Goal: Transaction & Acquisition: Purchase product/service

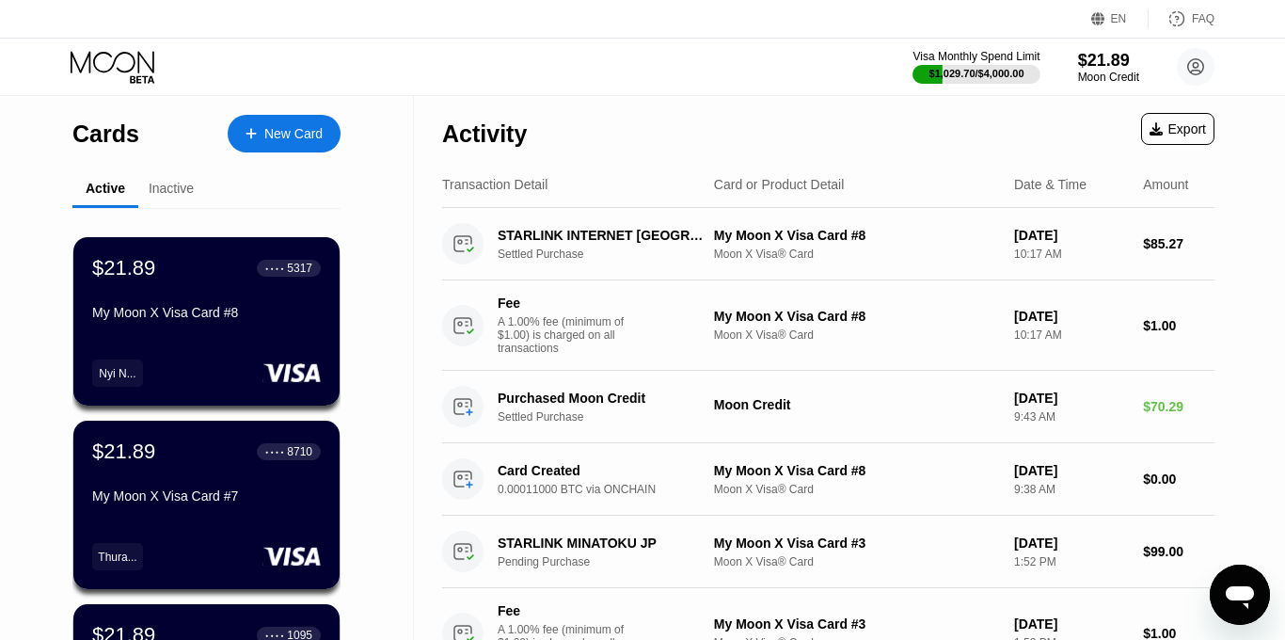
click at [278, 126] on div "New Card" at bounding box center [293, 134] width 58 height 16
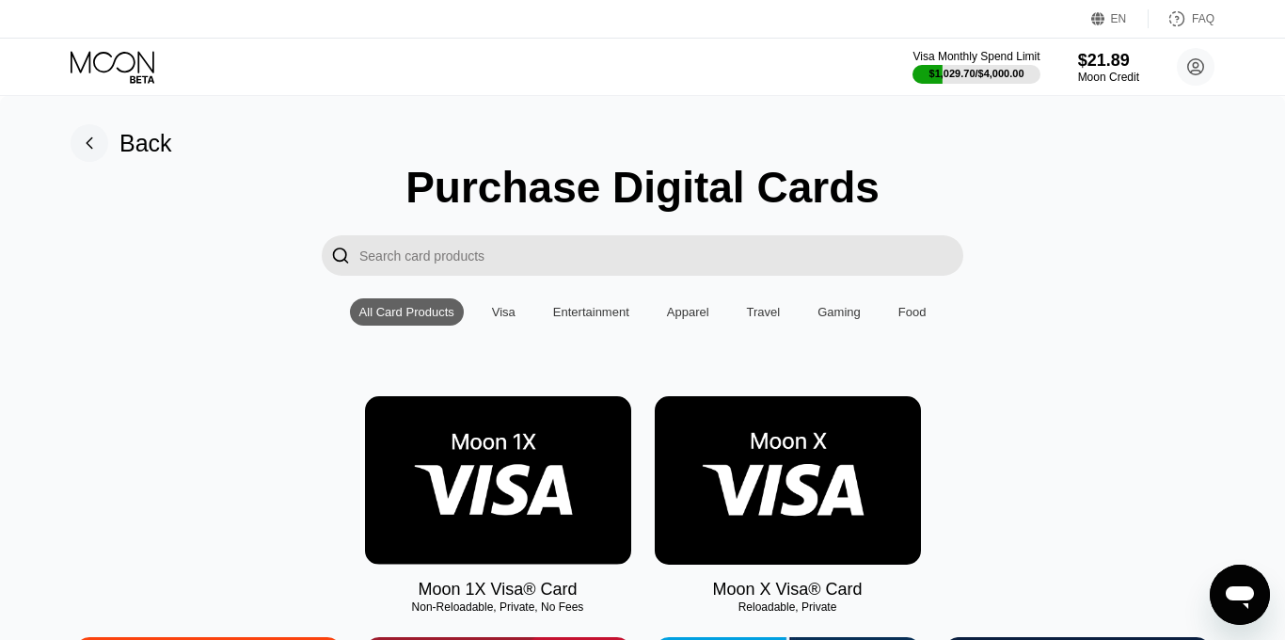
click at [752, 543] on img at bounding box center [788, 480] width 266 height 168
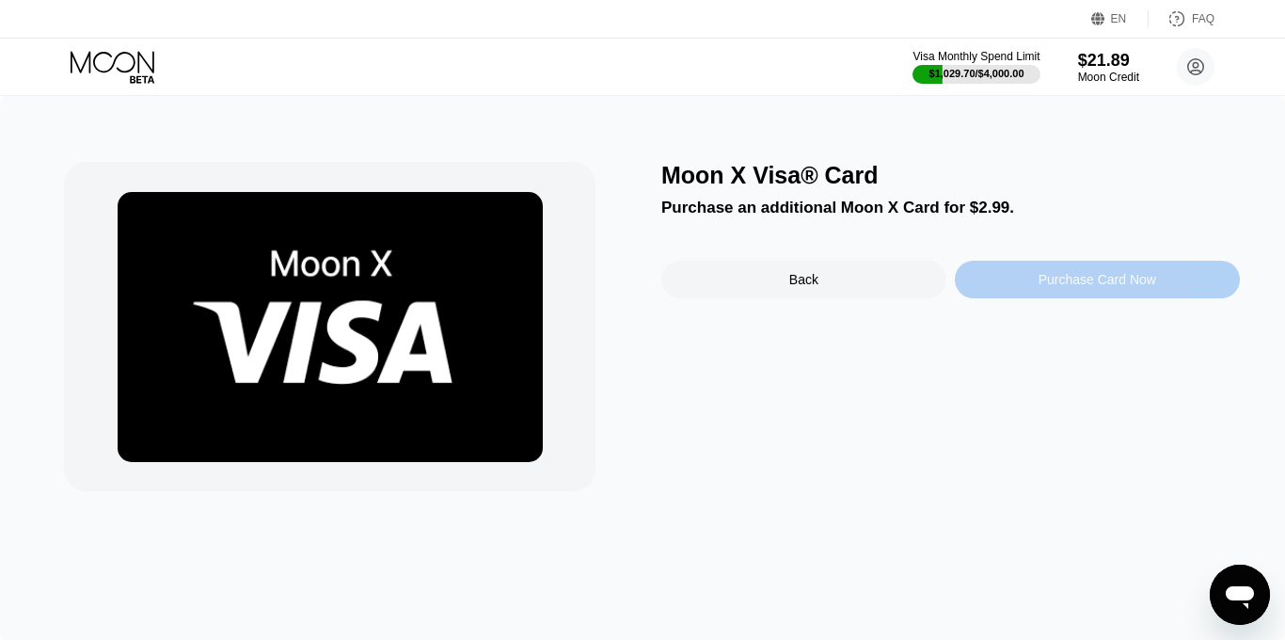
click at [1014, 287] on div "Purchase Card Now" at bounding box center [1097, 280] width 285 height 38
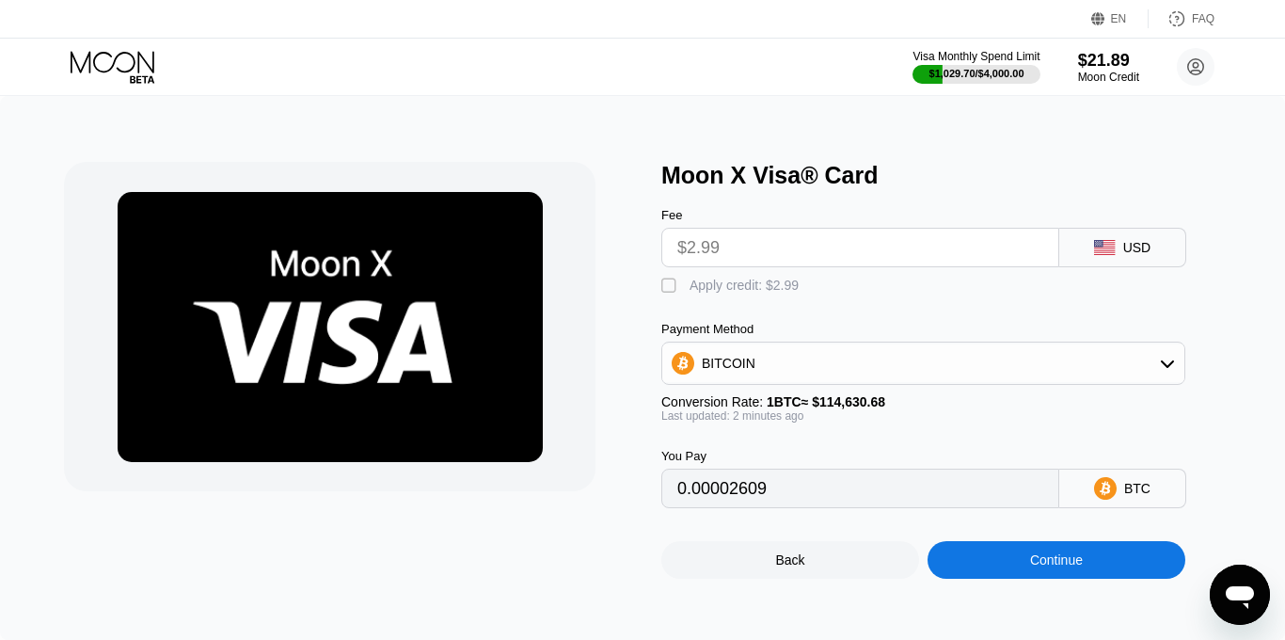
click at [986, 569] on div "Continue" at bounding box center [1057, 560] width 258 height 38
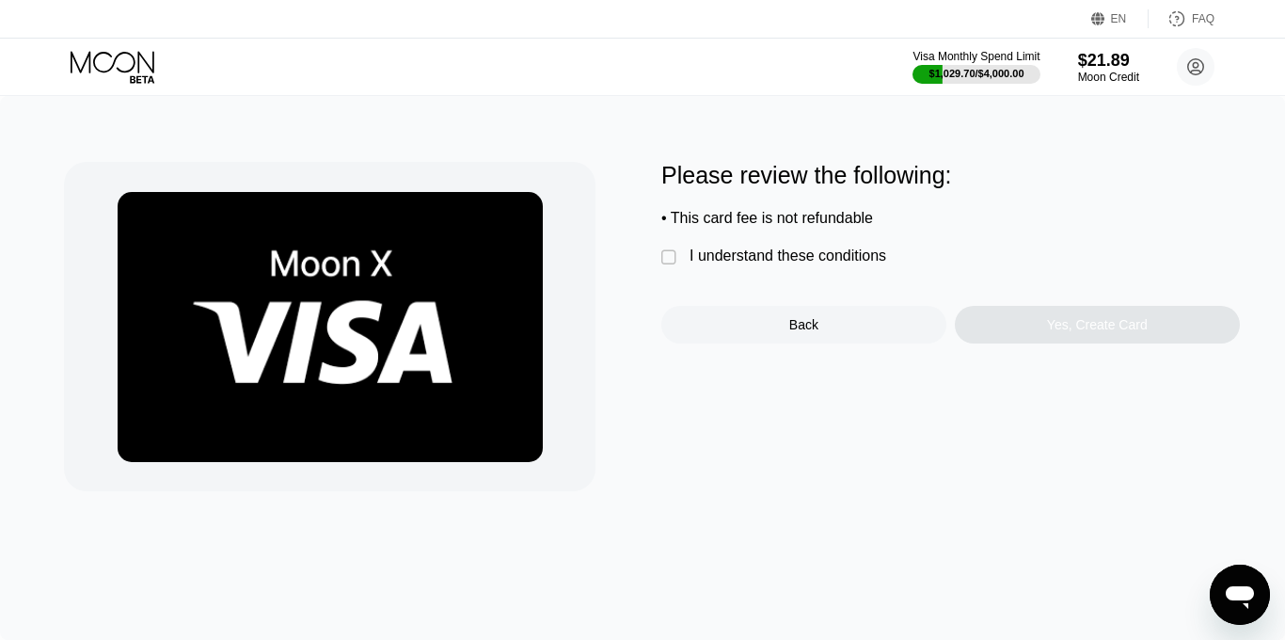
click at [670, 258] on div "" at bounding box center [670, 257] width 19 height 19
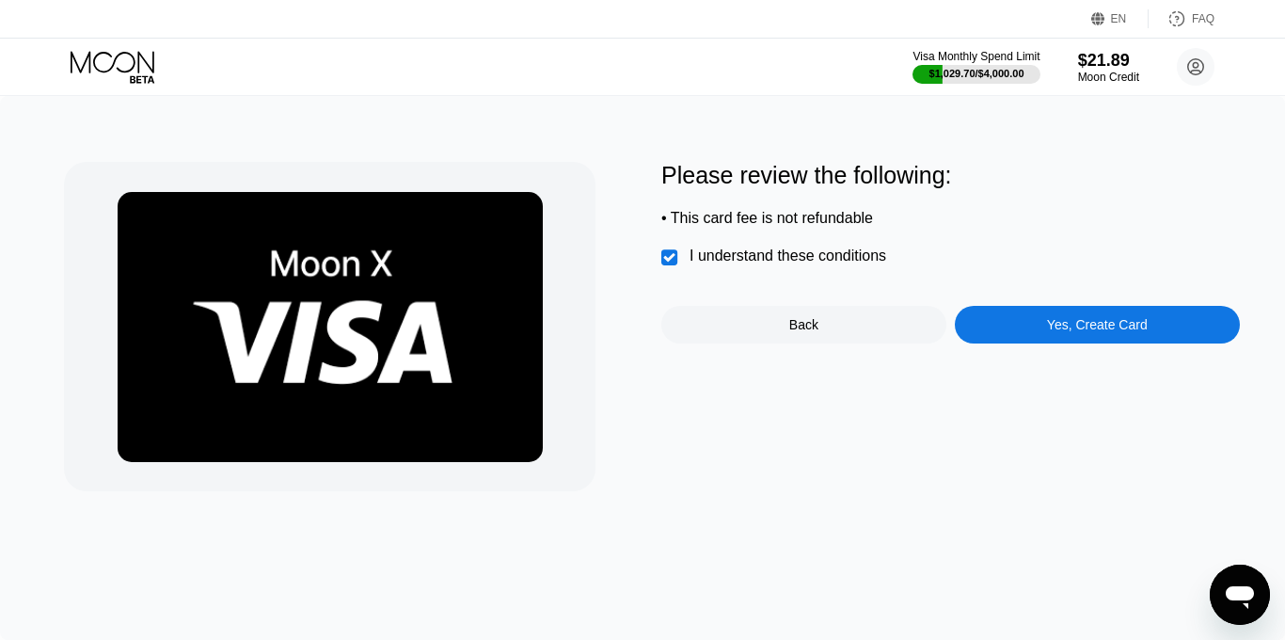
click at [1013, 335] on div "Yes, Create Card" at bounding box center [1097, 325] width 285 height 38
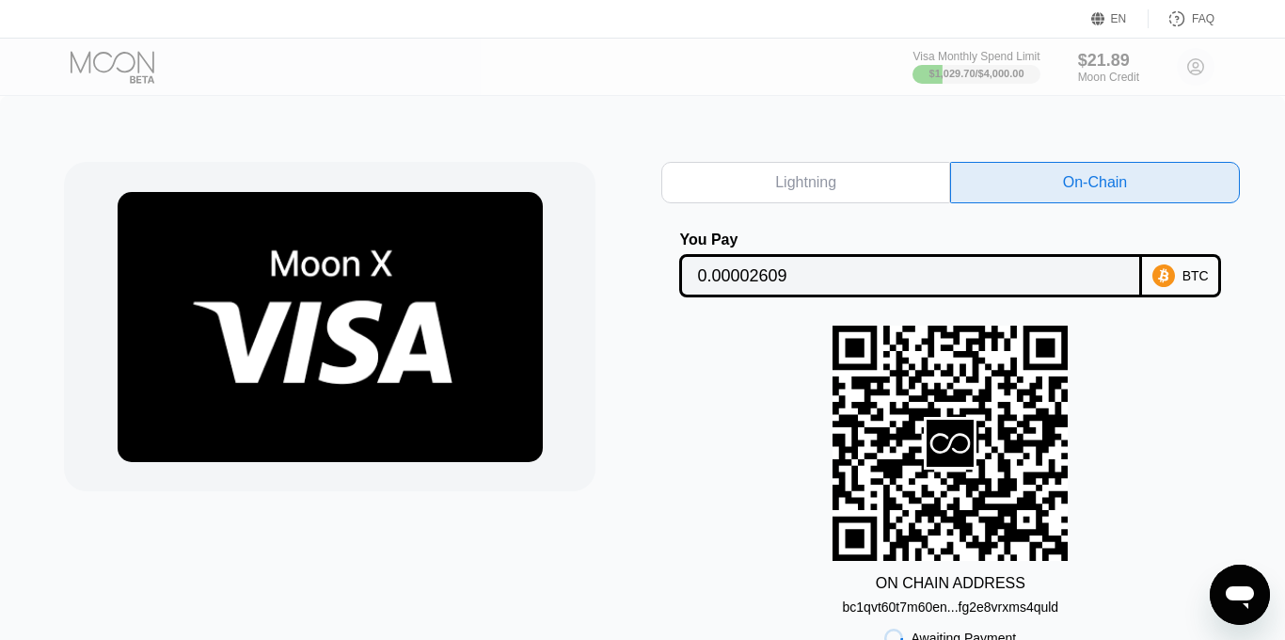
click at [667, 103] on div "Lightning On-Chain You Pay 0.00002609 BTC ON CHAIN ADDRESS bc1qvt60t7m60en...fg…" at bounding box center [642, 442] width 1285 height 693
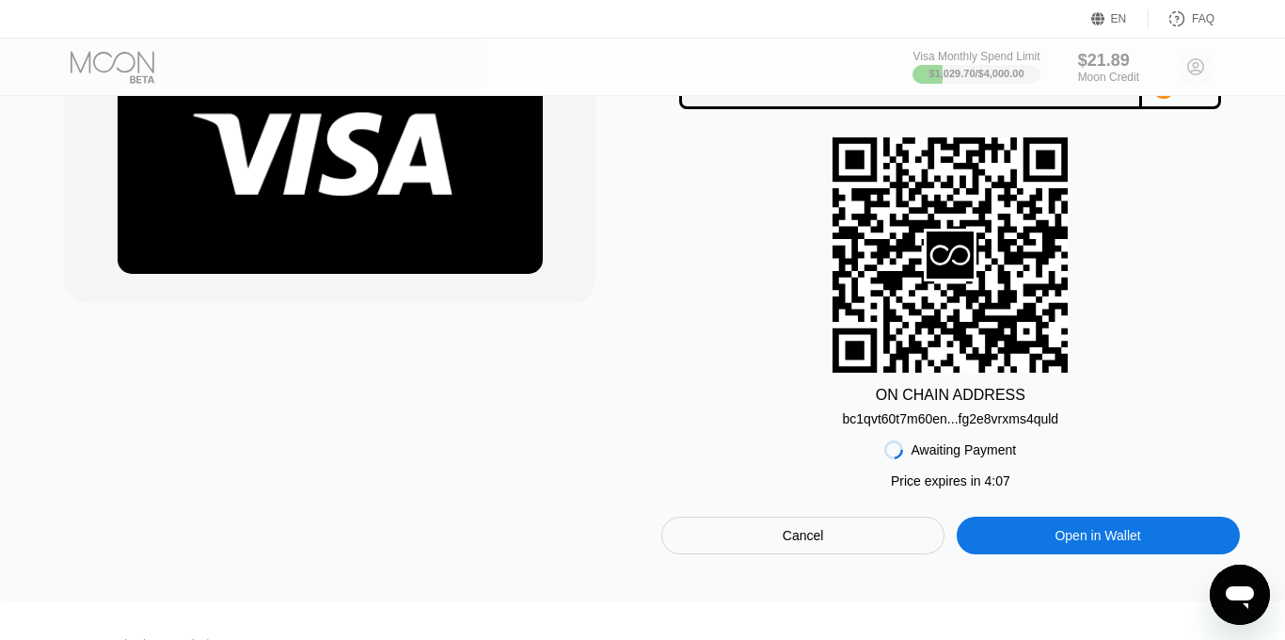
scroll to position [226, 0]
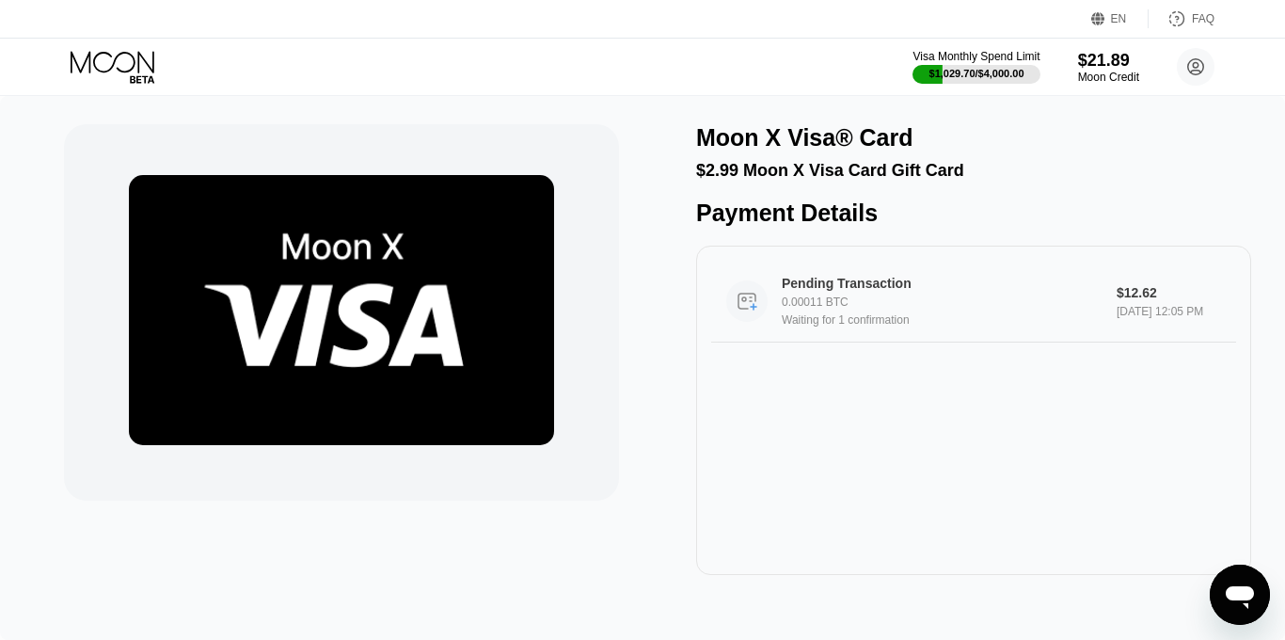
click at [747, 306] on circle at bounding box center [746, 300] width 41 height 41
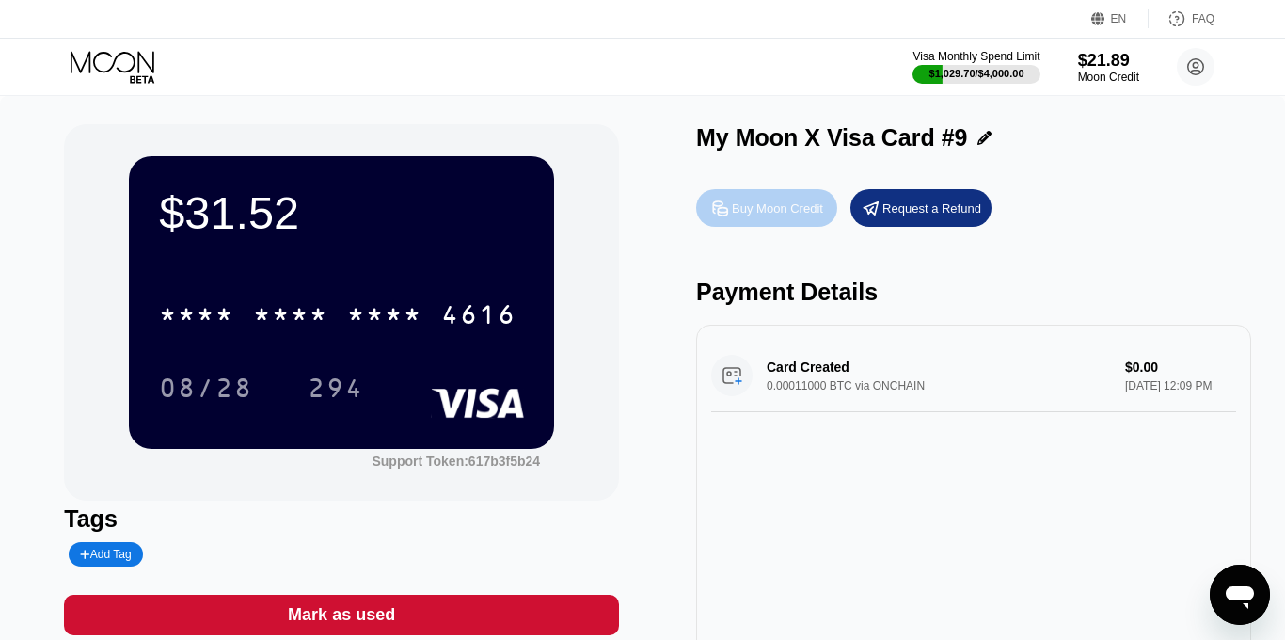
click at [758, 208] on div "Buy Moon Credit" at bounding box center [777, 208] width 91 height 16
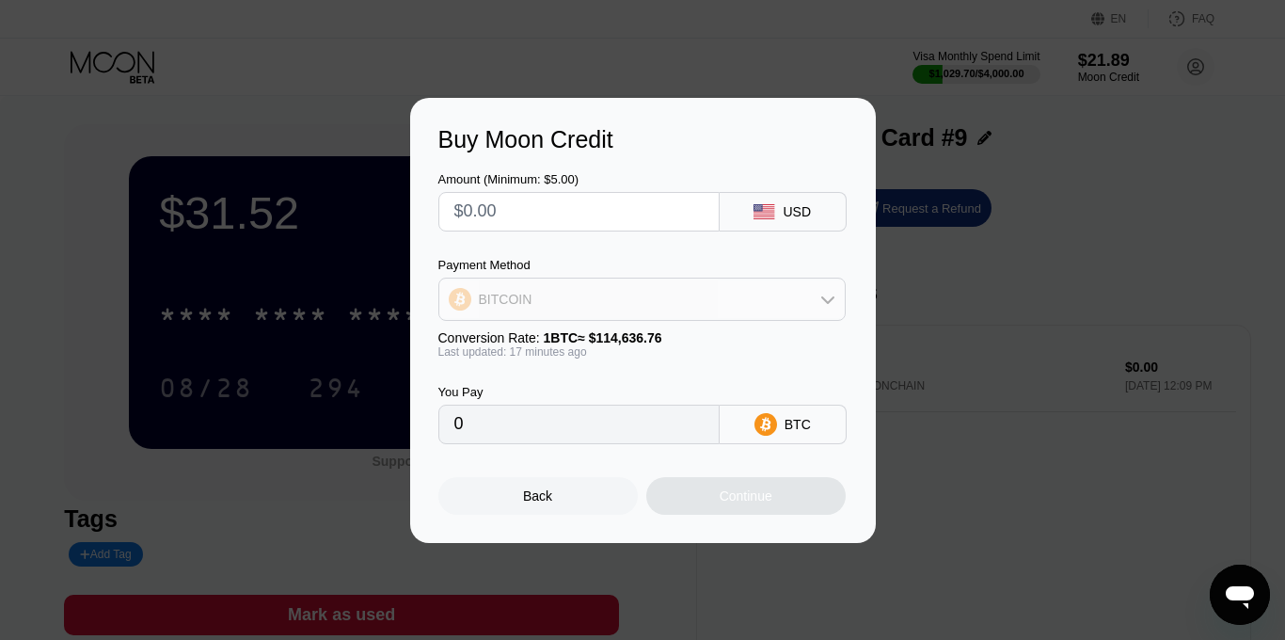
click at [788, 308] on div "BITCOIN" at bounding box center [641, 299] width 405 height 38
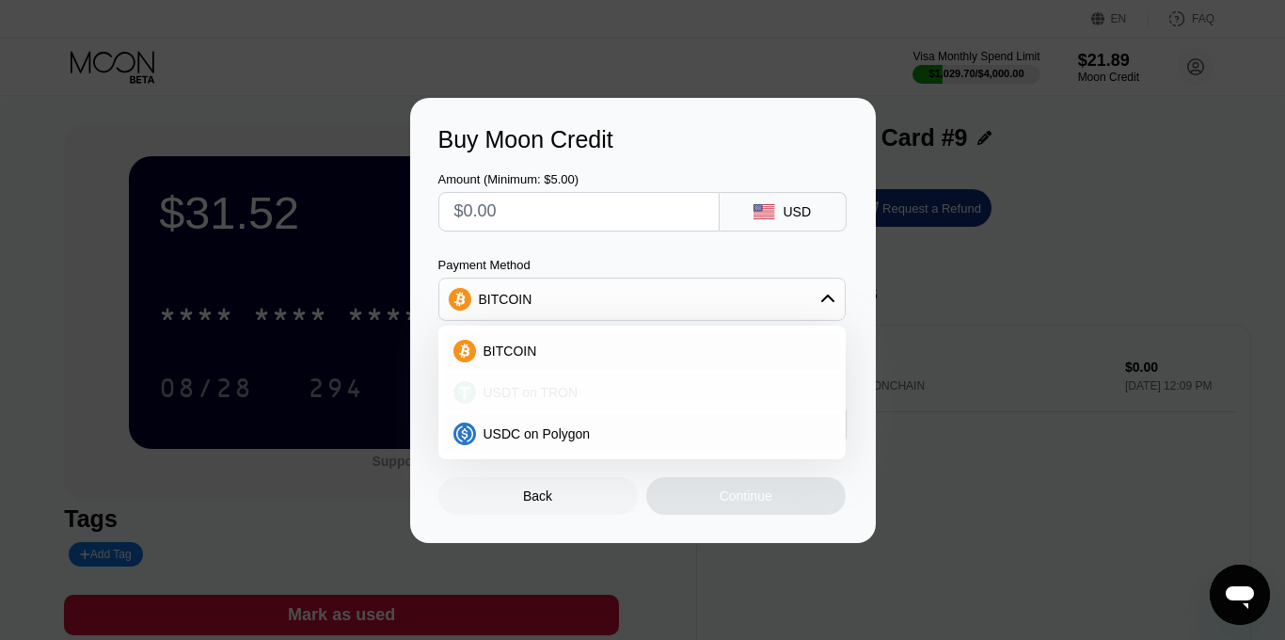
click at [737, 376] on div "USDT on TRON" at bounding box center [642, 392] width 396 height 38
type input "0.00"
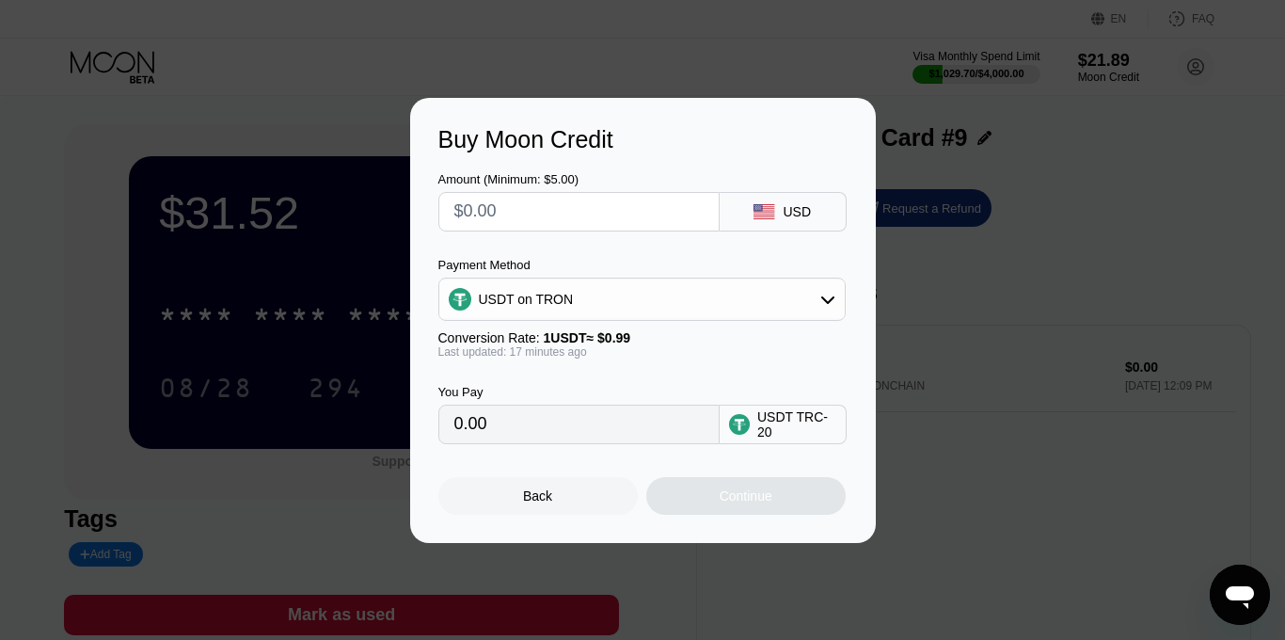
drag, startPoint x: 593, startPoint y: 203, endPoint x: 458, endPoint y: 207, distance: 134.6
click at [458, 207] on input "text" at bounding box center [578, 212] width 249 height 38
drag, startPoint x: 520, startPoint y: 215, endPoint x: 450, endPoint y: 214, distance: 70.6
click at [450, 214] on div at bounding box center [578, 212] width 281 height 40
type input "$7"
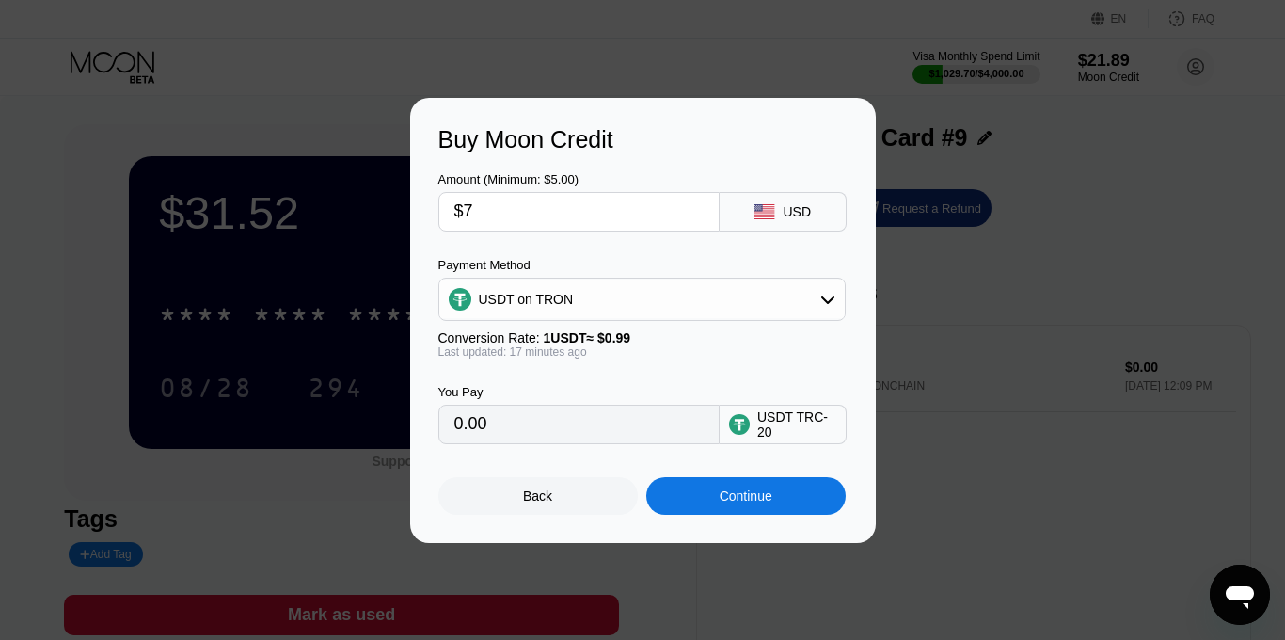
type input "7.07"
type input "$70"
type input "70.71"
type input "$70"
click at [716, 506] on div "Continue" at bounding box center [745, 496] width 199 height 38
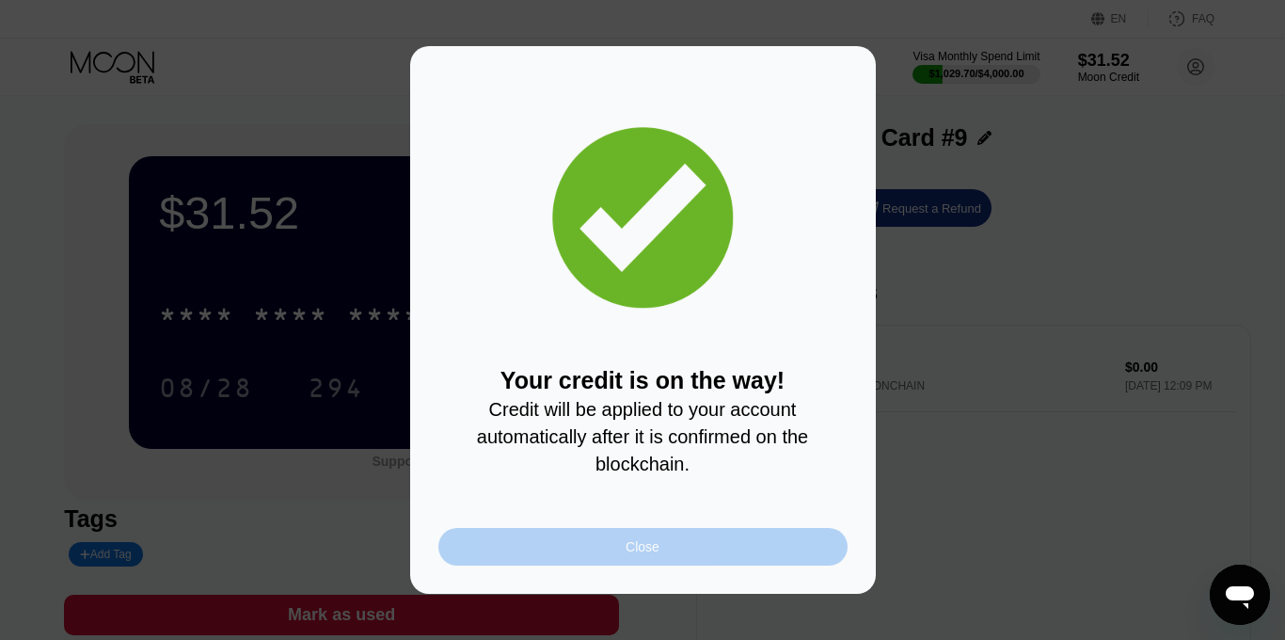
click at [604, 557] on div "Close" at bounding box center [642, 547] width 409 height 38
